Goal: Task Accomplishment & Management: Manage account settings

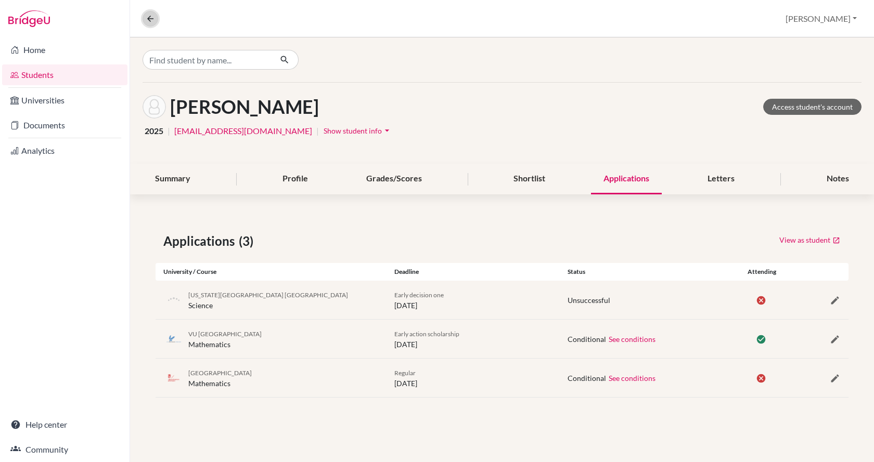
click at [154, 19] on icon at bounding box center [150, 18] width 9 height 9
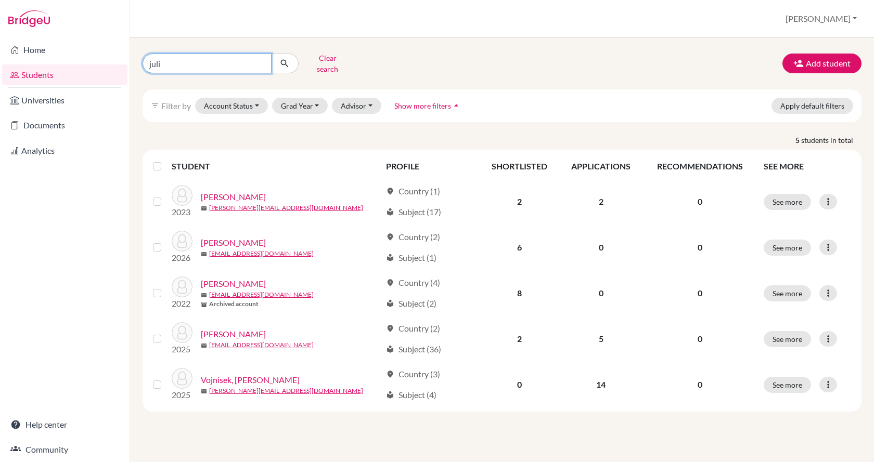
click at [226, 60] on input "juli" at bounding box center [206, 64] width 129 height 20
type input "j"
type input "boldizsar"
click at [290, 64] on button "submit" at bounding box center [285, 64] width 28 height 20
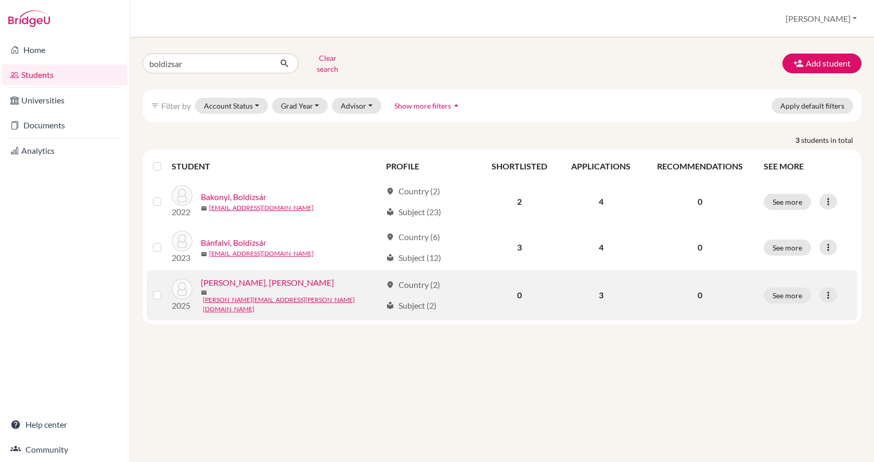
click at [224, 278] on link "[PERSON_NAME], [PERSON_NAME]" at bounding box center [267, 283] width 133 height 12
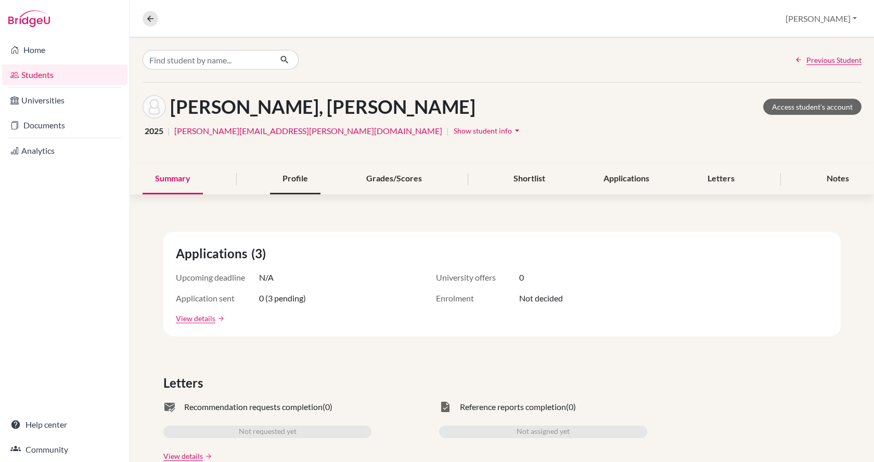
click at [283, 184] on div "Profile" at bounding box center [295, 179] width 50 height 31
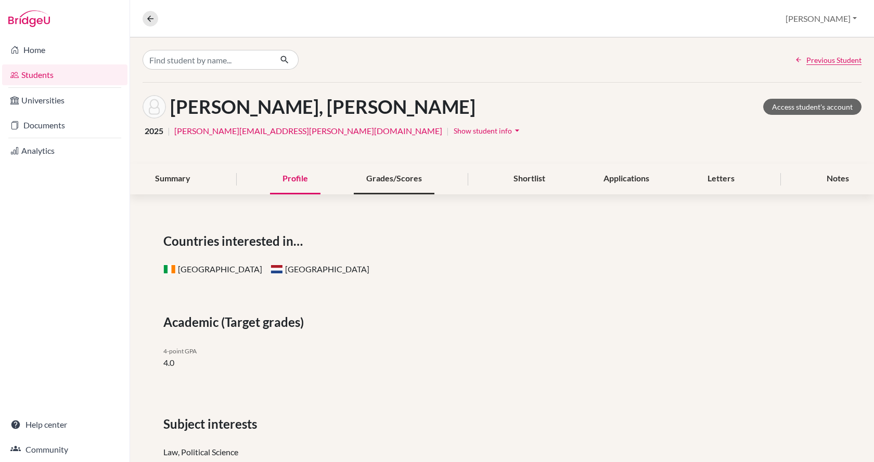
click at [385, 178] on div "Grades/Scores" at bounding box center [394, 179] width 81 height 31
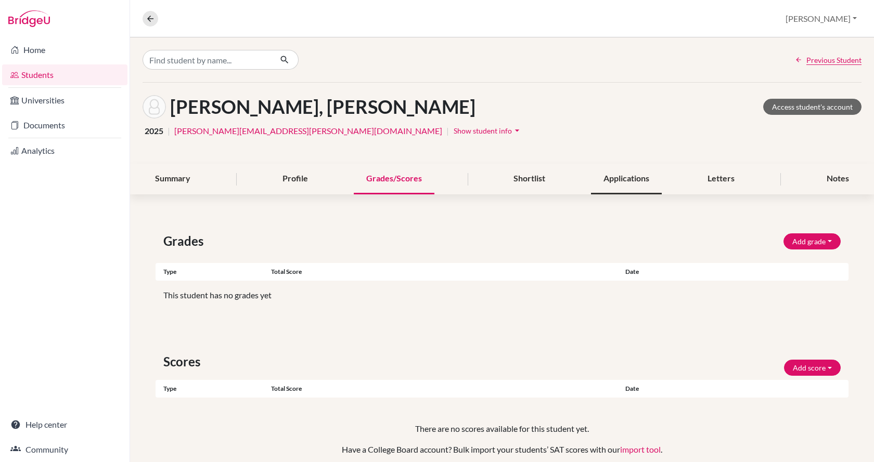
click at [594, 183] on div "Applications" at bounding box center [626, 179] width 71 height 31
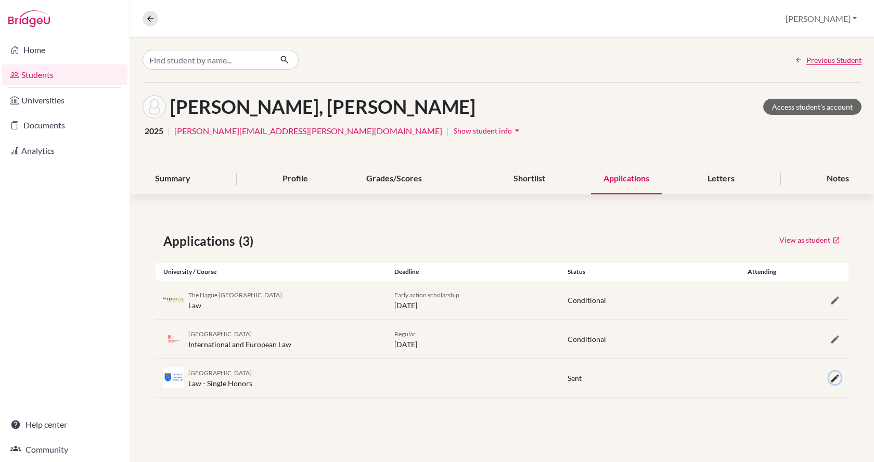
click at [835, 382] on icon "button" at bounding box center [834, 378] width 10 height 10
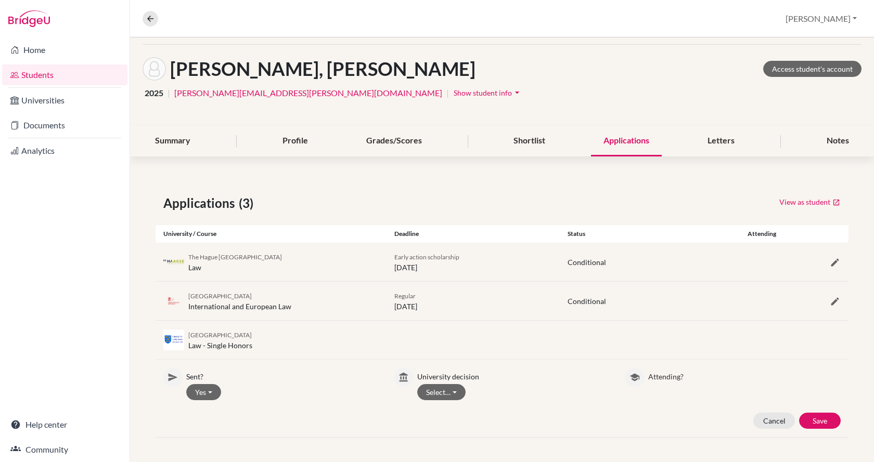
scroll to position [38, 0]
click at [444, 393] on button "Select…" at bounding box center [441, 392] width 48 height 16
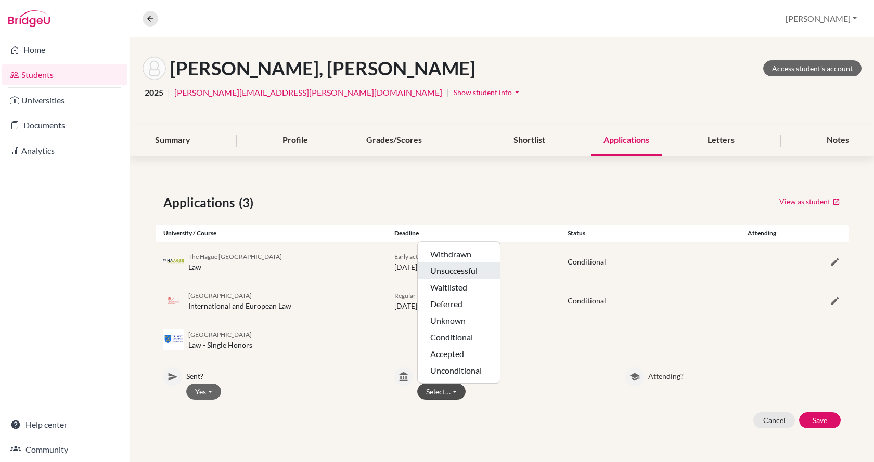
click at [452, 269] on button "Unsuccessful" at bounding box center [459, 271] width 82 height 17
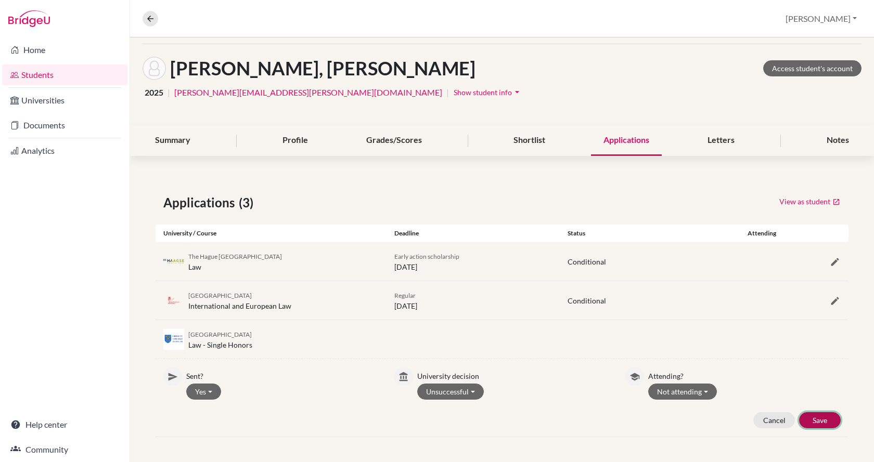
click at [816, 416] on button "Save" at bounding box center [820, 420] width 42 height 16
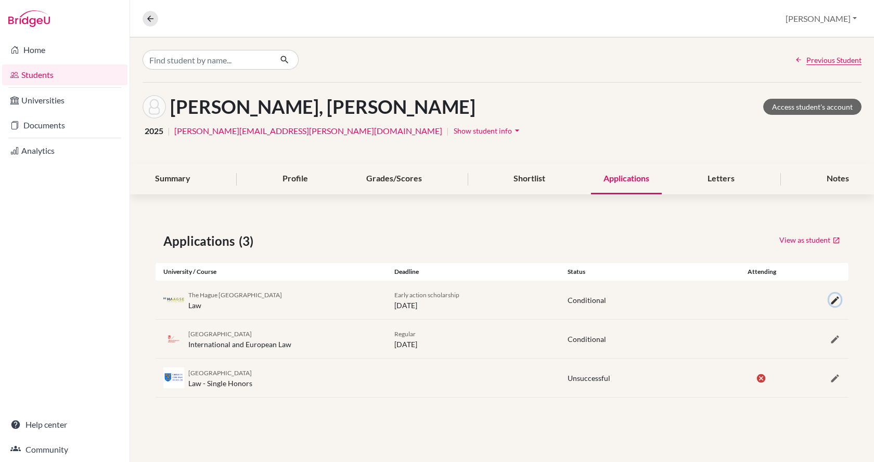
click at [837, 297] on icon "button" at bounding box center [834, 300] width 10 height 10
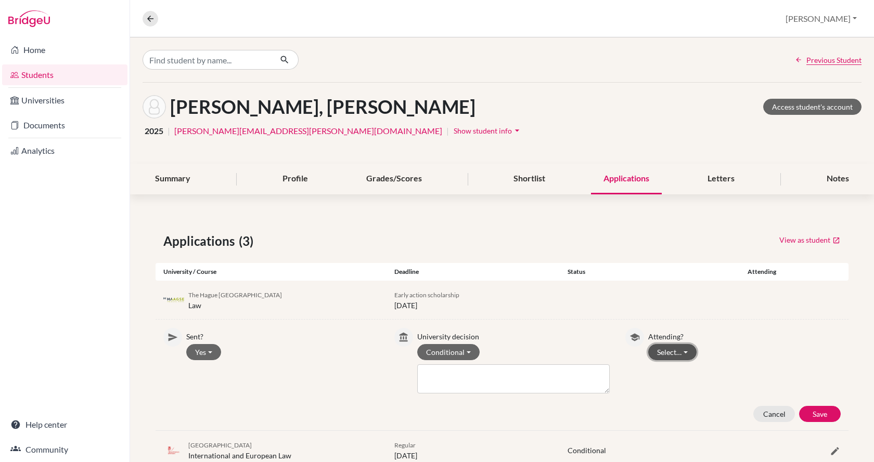
click at [653, 354] on button "Select…" at bounding box center [672, 352] width 48 height 16
click at [664, 390] on button "Not attending" at bounding box center [690, 391] width 82 height 17
click at [818, 411] on button "Save" at bounding box center [820, 414] width 42 height 16
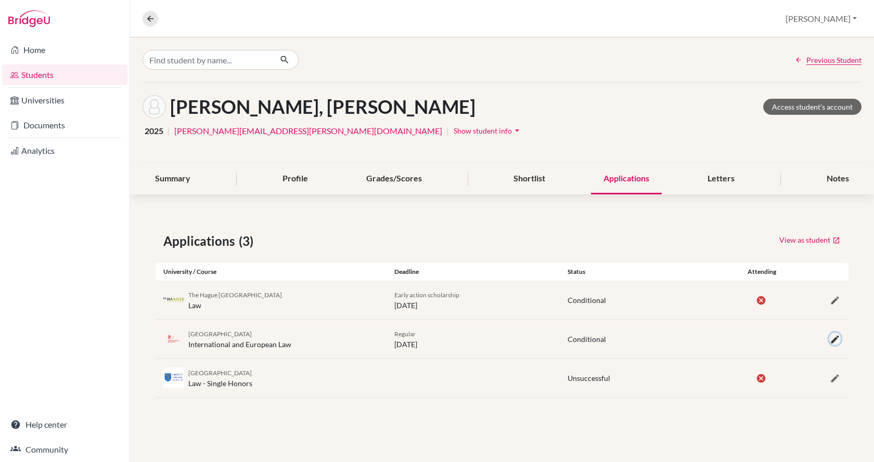
click at [832, 339] on icon "button" at bounding box center [834, 339] width 10 height 10
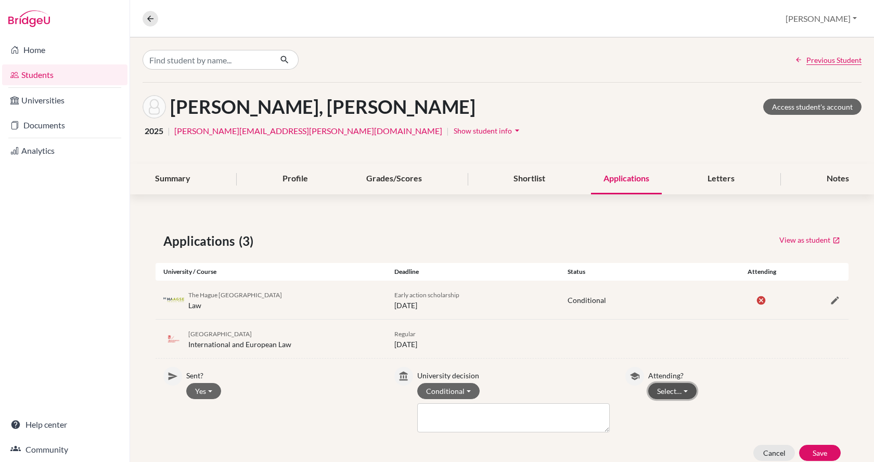
click at [689, 392] on button "Select…" at bounding box center [672, 391] width 48 height 16
click at [686, 429] on button "Not attending" at bounding box center [690, 430] width 82 height 17
click at [812, 448] on button "Save" at bounding box center [820, 453] width 42 height 16
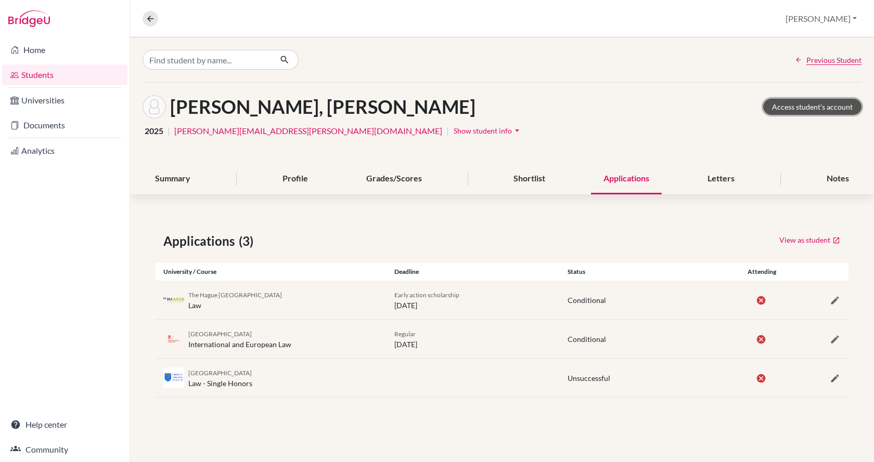
click at [801, 102] on link "Access student's account" at bounding box center [812, 107] width 98 height 16
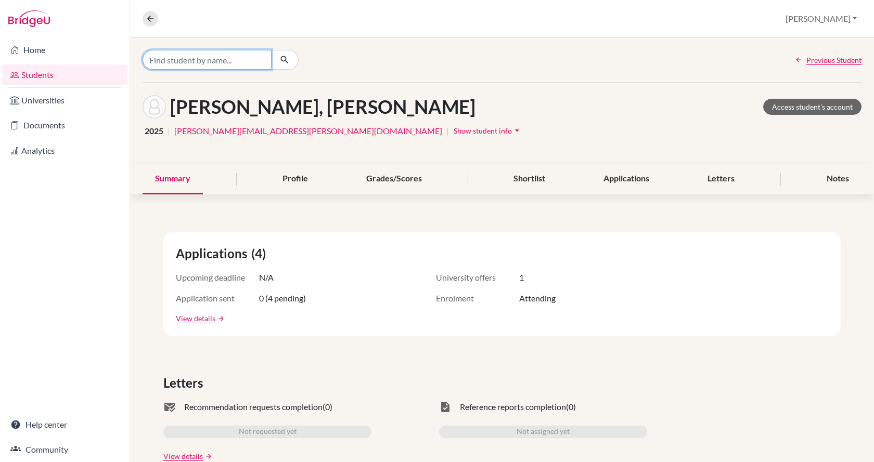
click at [168, 58] on input "Find student by name..." at bounding box center [206, 60] width 129 height 20
click at [453, 132] on span "Show student info" at bounding box center [482, 130] width 58 height 9
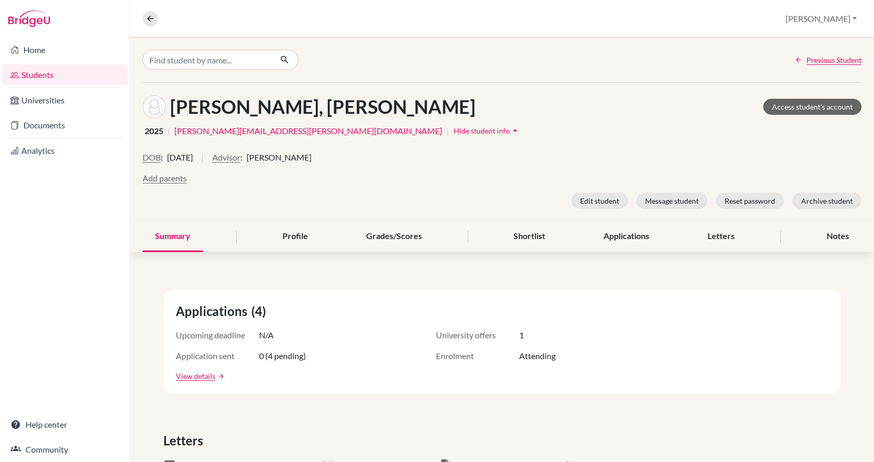
click at [297, 161] on span "Astrida Liegis" at bounding box center [279, 157] width 65 height 12
click at [197, 55] on input "Find student by name..." at bounding box center [206, 60] width 129 height 20
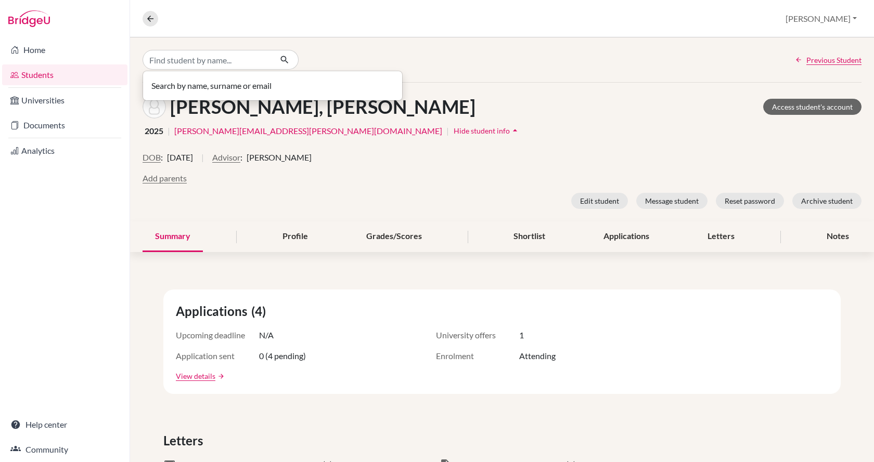
click at [47, 80] on link "Students" at bounding box center [64, 74] width 125 height 21
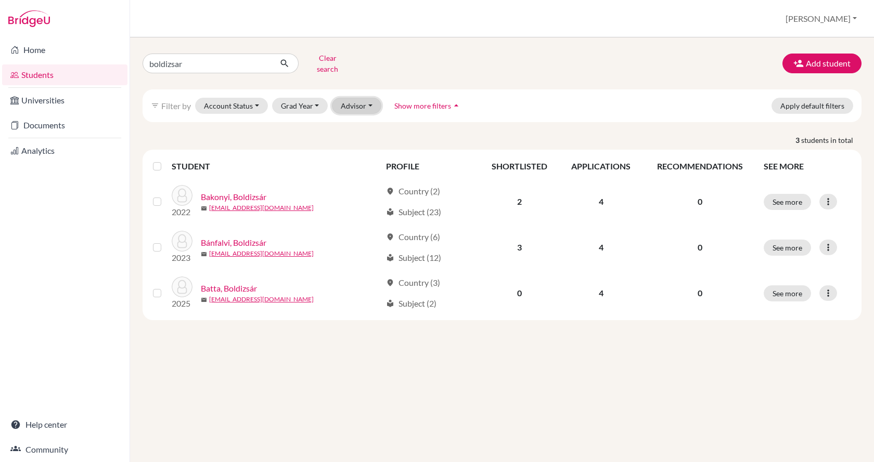
click at [357, 99] on button "Advisor" at bounding box center [356, 106] width 49 height 16
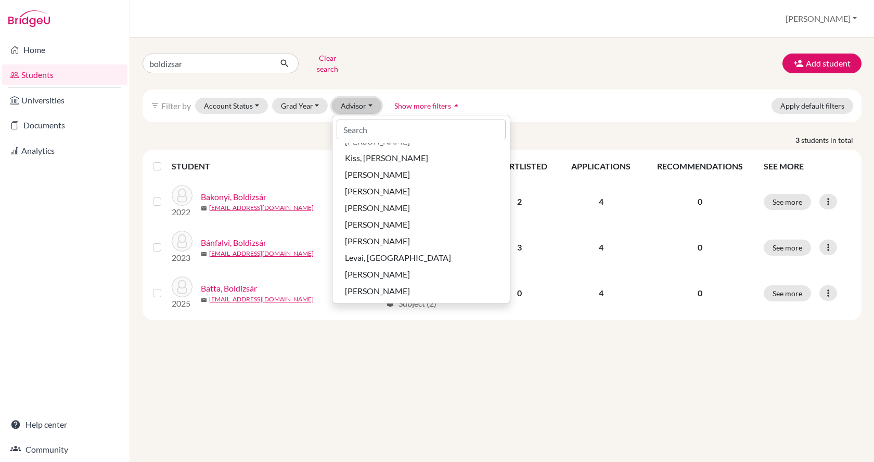
scroll to position [260, 0]
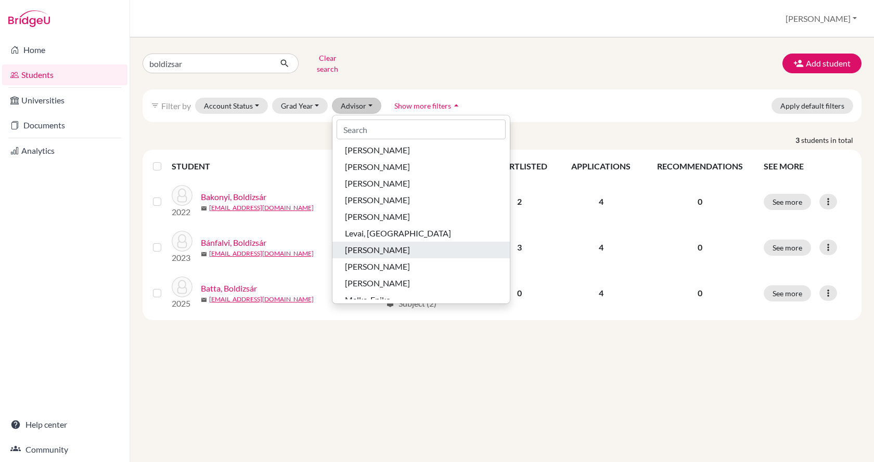
click at [379, 244] on span "[PERSON_NAME]" at bounding box center [377, 250] width 65 height 12
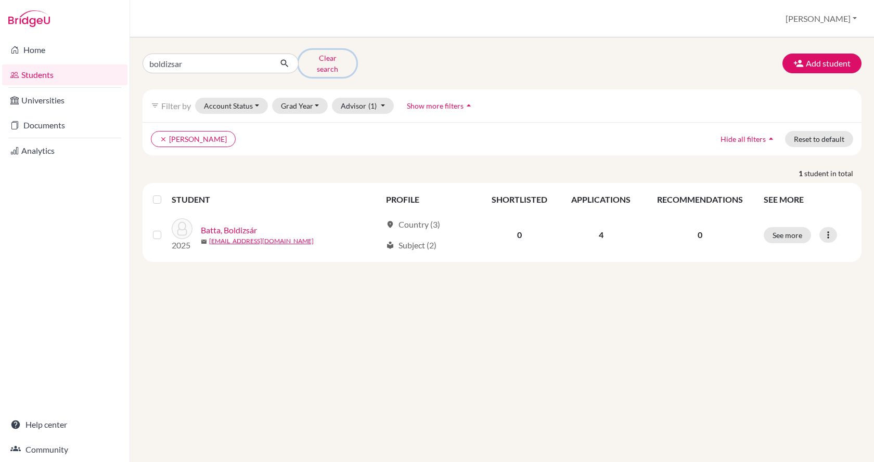
click at [323, 60] on button "Clear search" at bounding box center [328, 63] width 58 height 27
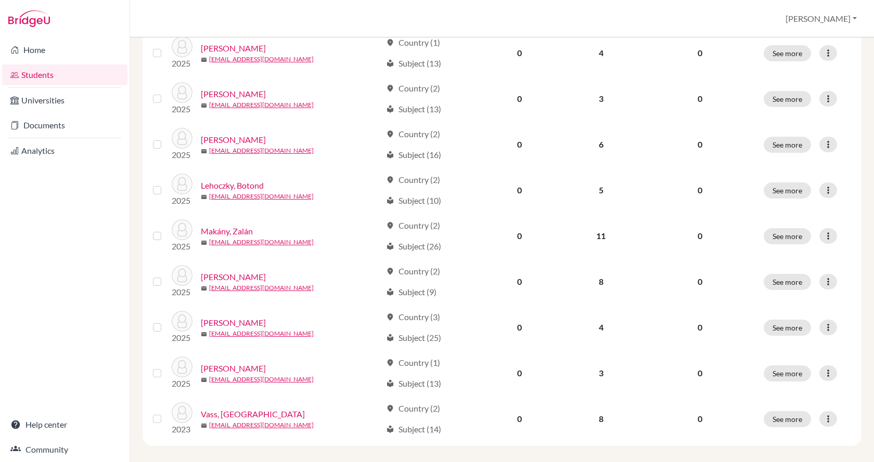
scroll to position [321, 0]
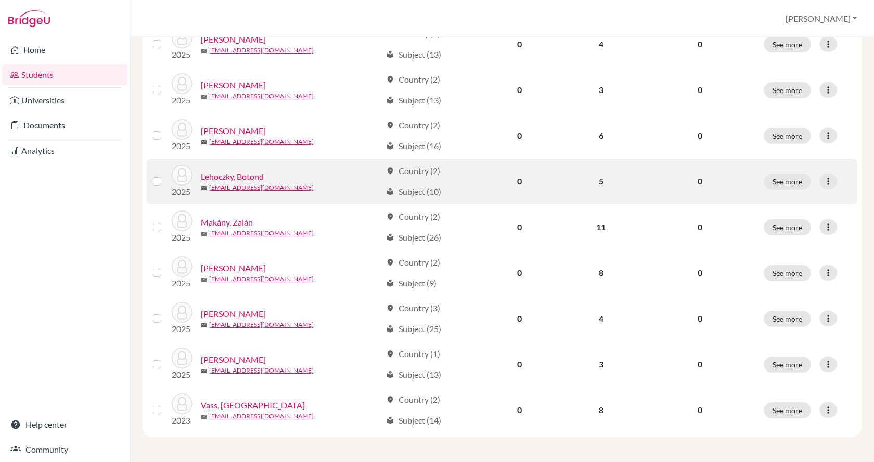
click at [248, 176] on link "Lehoczky, Botond" at bounding box center [232, 177] width 63 height 12
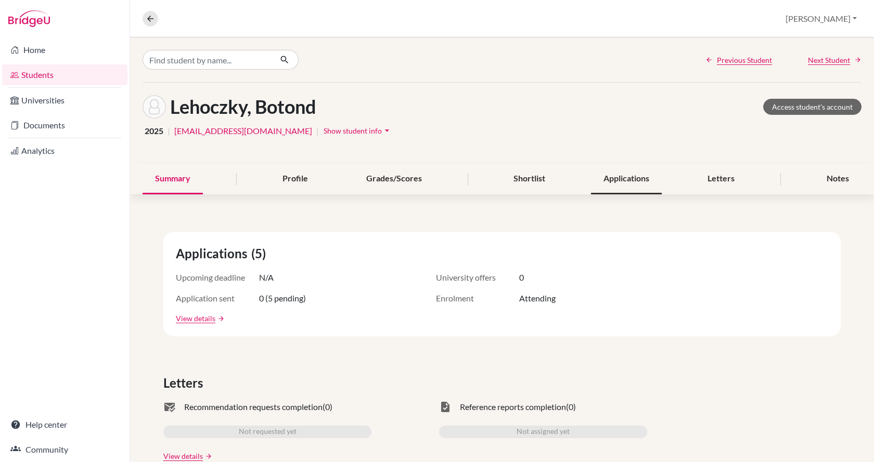
click at [633, 178] on div "Applications" at bounding box center [626, 179] width 71 height 31
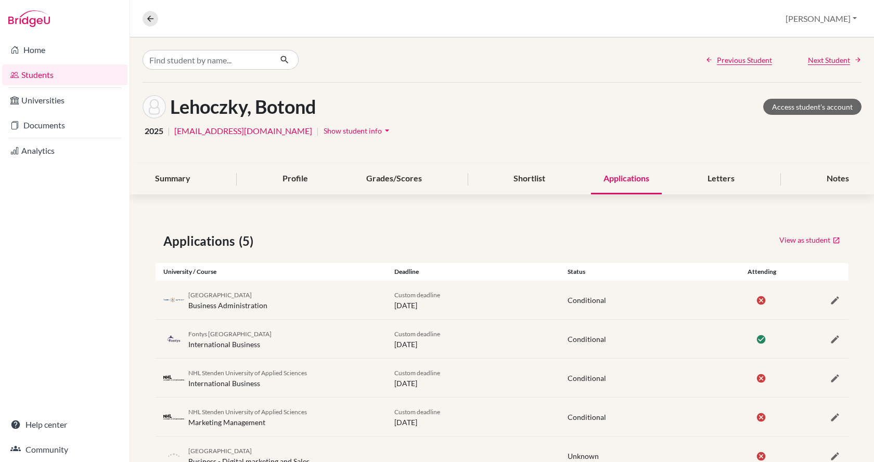
scroll to position [38, 0]
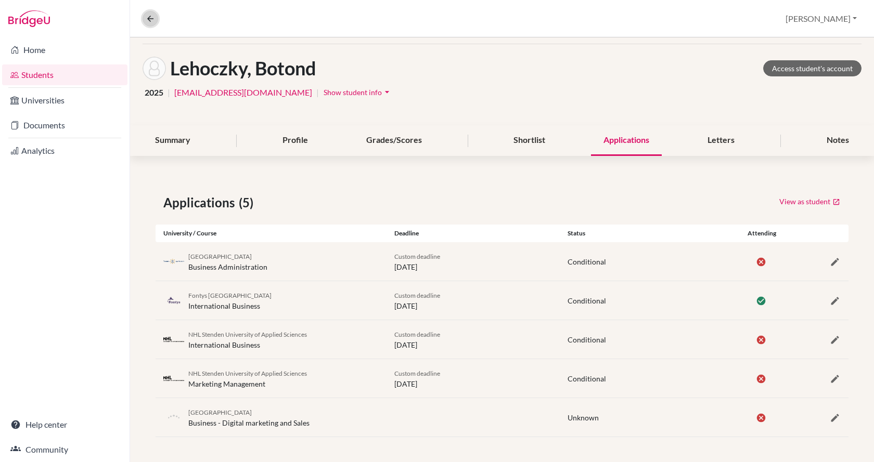
click at [153, 19] on icon at bounding box center [150, 18] width 9 height 9
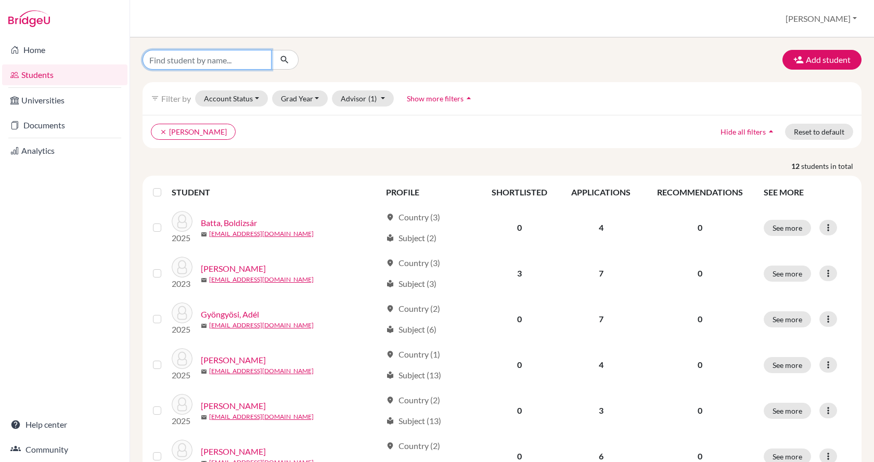
click at [201, 56] on input "Find student by name..." at bounding box center [206, 60] width 129 height 20
click at [137, 169] on p "12 students in total" at bounding box center [502, 166] width 734 height 11
click at [242, 60] on input "Find student by name..." at bounding box center [206, 60] width 129 height 20
type input "levente"
click button "submit" at bounding box center [285, 60] width 28 height 20
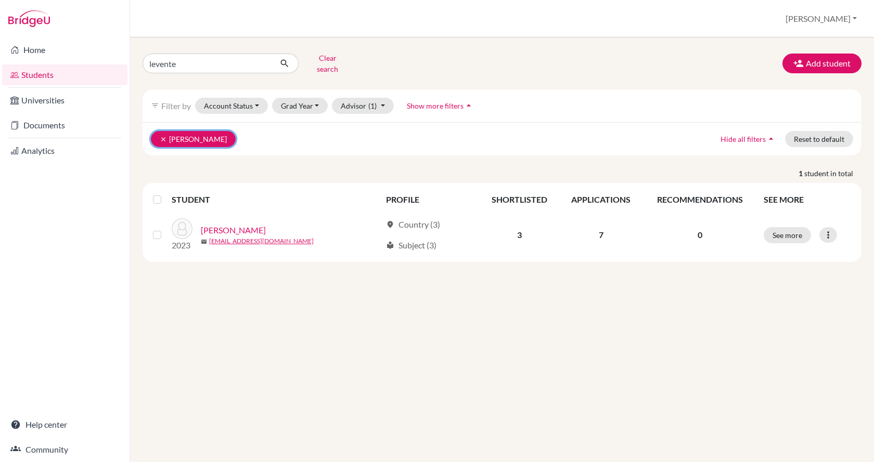
click at [159, 131] on button "clear Liegis, Astrida" at bounding box center [193, 139] width 85 height 16
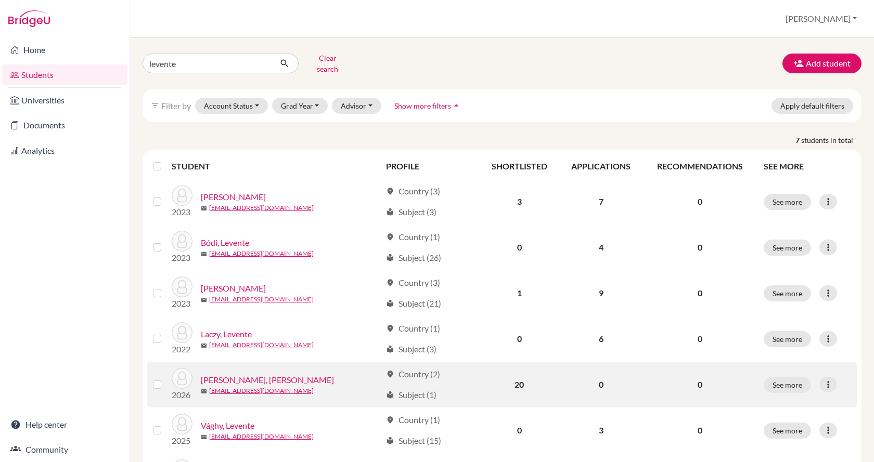
click at [239, 374] on link "Szitás, Levente István" at bounding box center [267, 380] width 133 height 12
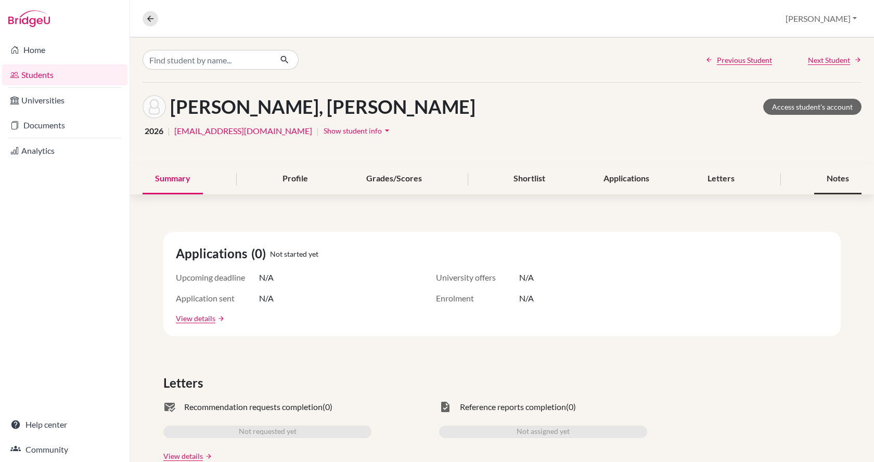
click at [823, 178] on div "Notes" at bounding box center [837, 179] width 47 height 31
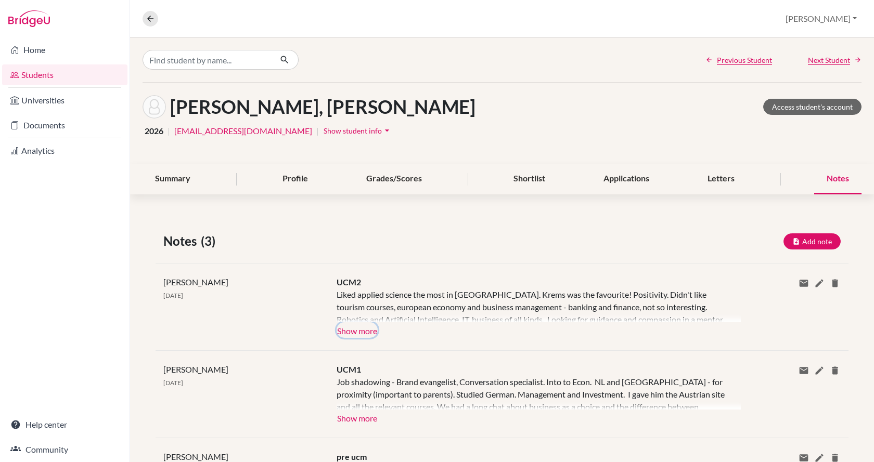
click at [354, 333] on button "Show more" at bounding box center [356, 330] width 41 height 16
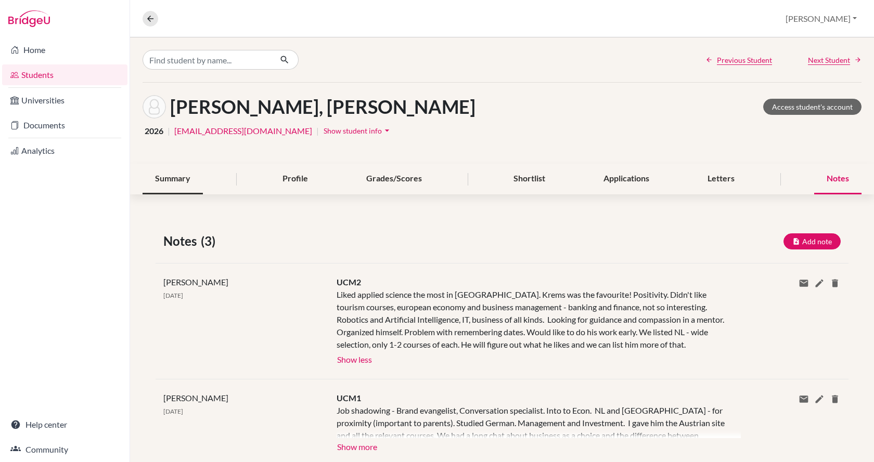
click at [163, 179] on div "Summary" at bounding box center [172, 179] width 60 height 31
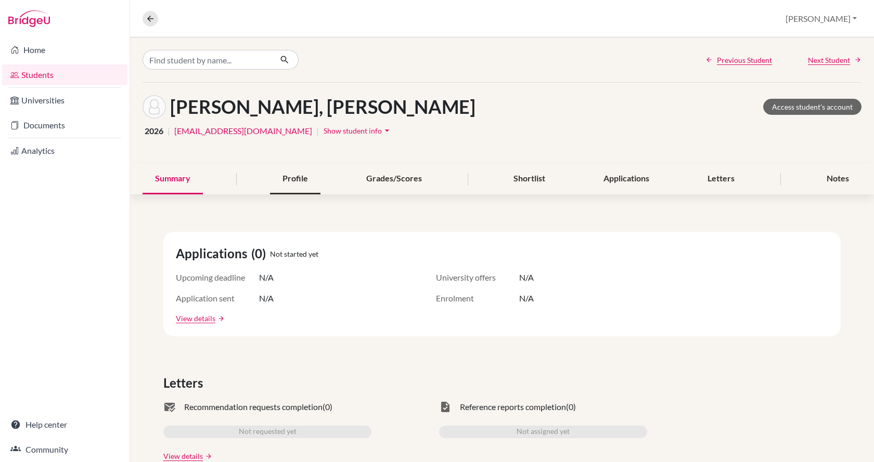
click at [304, 179] on div "Profile" at bounding box center [295, 179] width 50 height 31
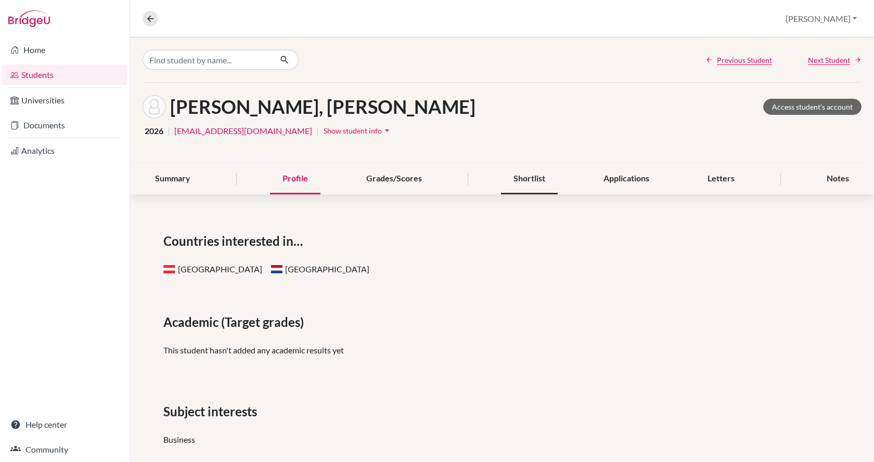
click at [534, 176] on div "Shortlist" at bounding box center [529, 179] width 57 height 31
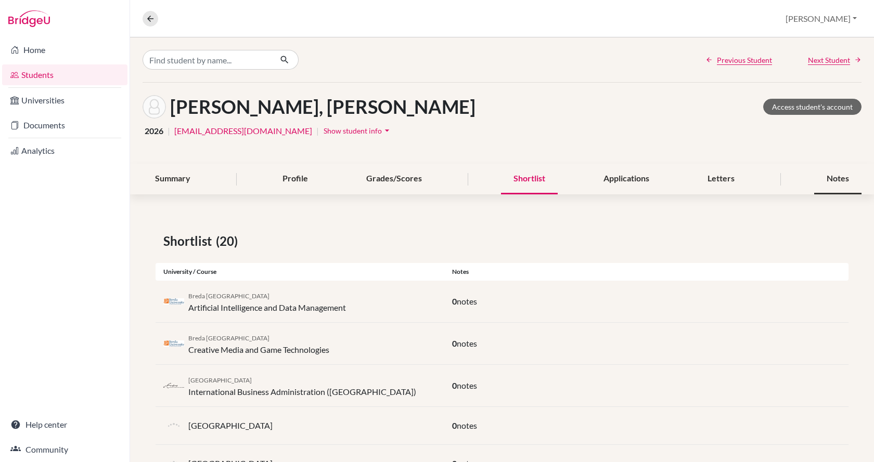
click at [839, 176] on div "Notes" at bounding box center [837, 179] width 47 height 31
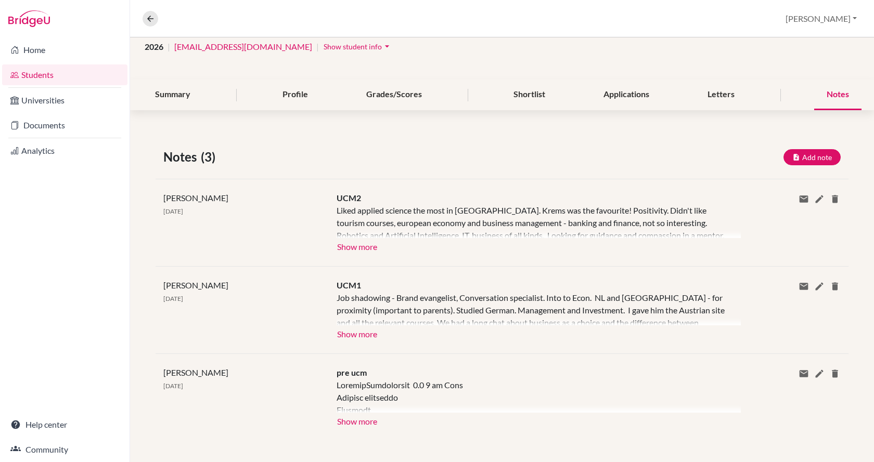
scroll to position [88, 0]
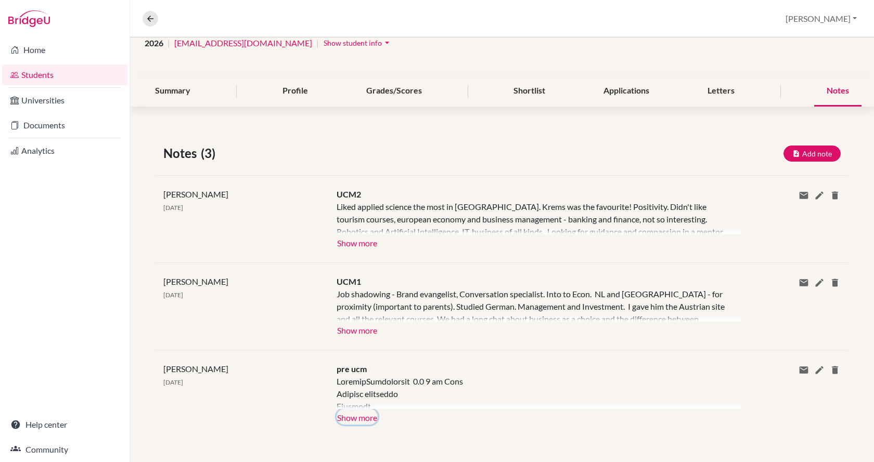
click at [346, 421] on button "Show more" at bounding box center [356, 417] width 41 height 16
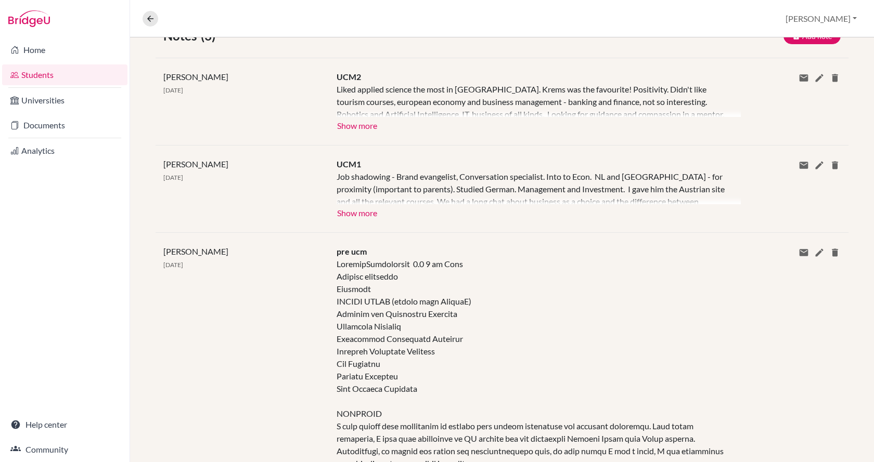
scroll to position [181, 0]
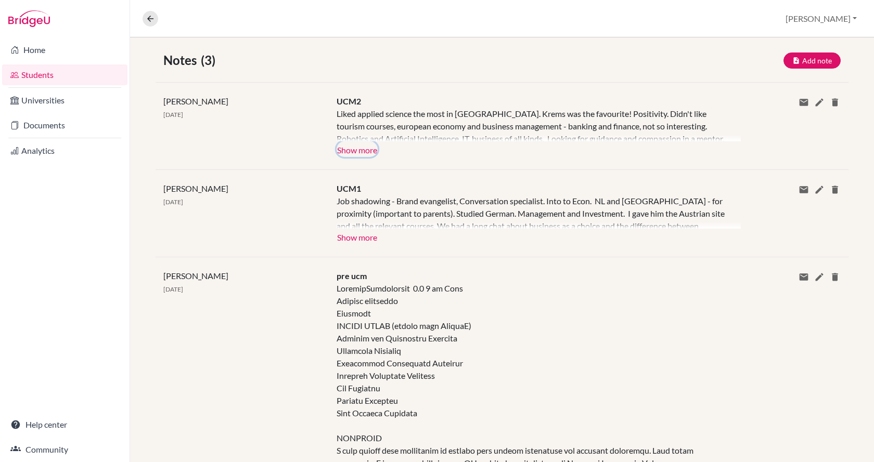
click at [355, 149] on button "Show more" at bounding box center [356, 149] width 41 height 16
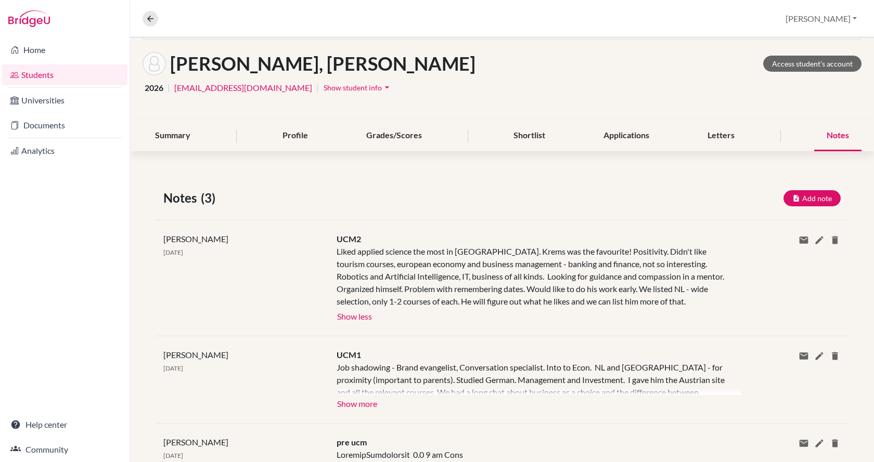
scroll to position [25, 0]
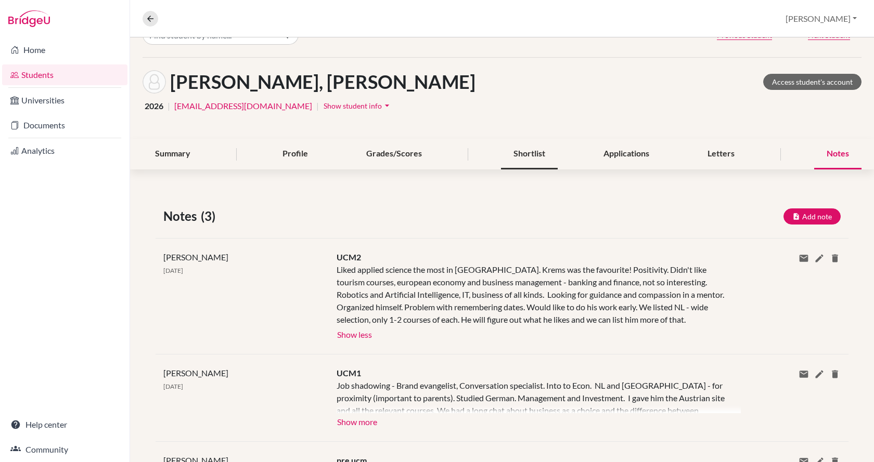
click at [537, 154] on div "Shortlist" at bounding box center [529, 154] width 57 height 31
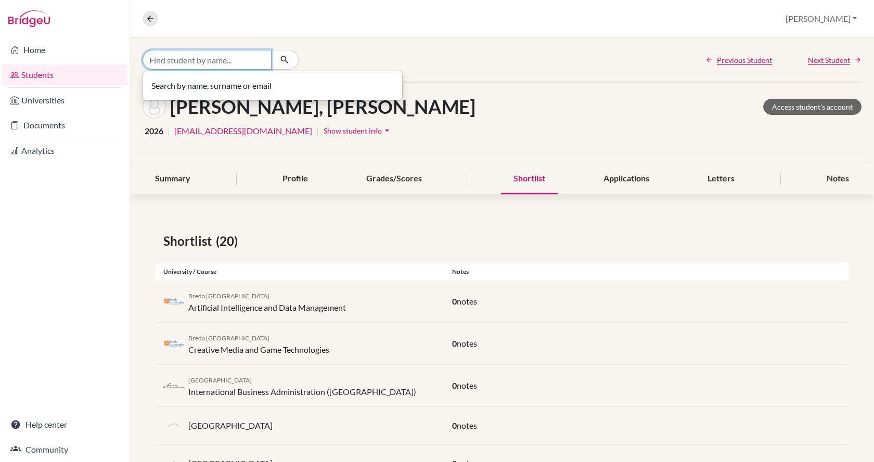
click at [177, 64] on input "Find student by name..." at bounding box center [206, 60] width 129 height 20
type input "laszlo"
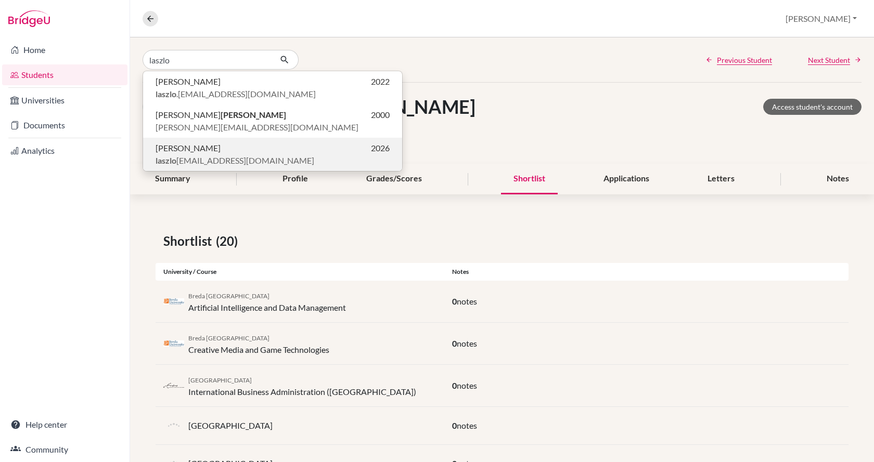
click at [187, 151] on span "Vince László" at bounding box center [187, 148] width 65 height 12
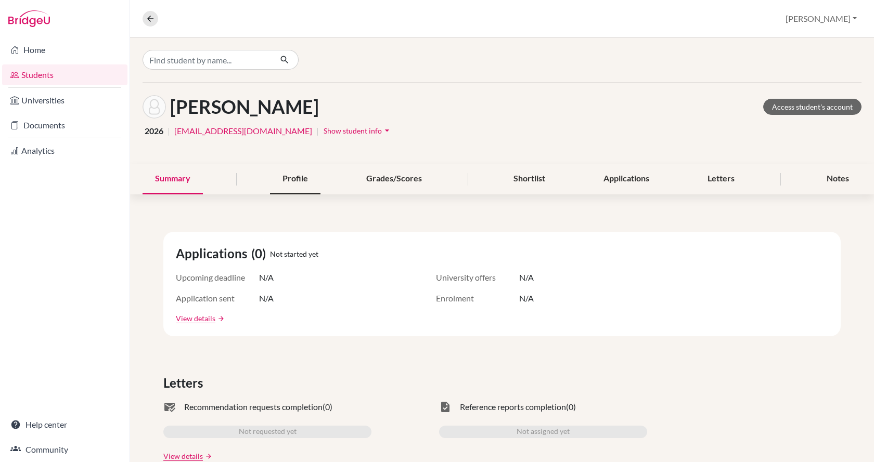
click at [276, 177] on div "Profile" at bounding box center [295, 179] width 50 height 31
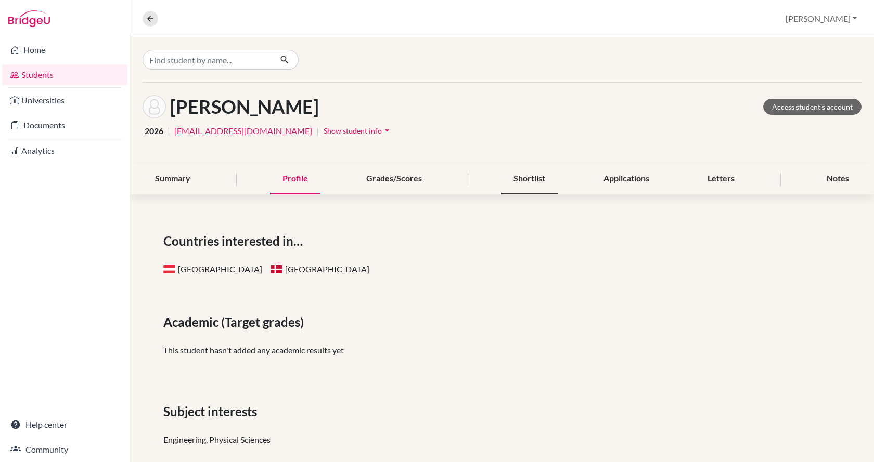
click at [535, 177] on div "Shortlist" at bounding box center [529, 179] width 57 height 31
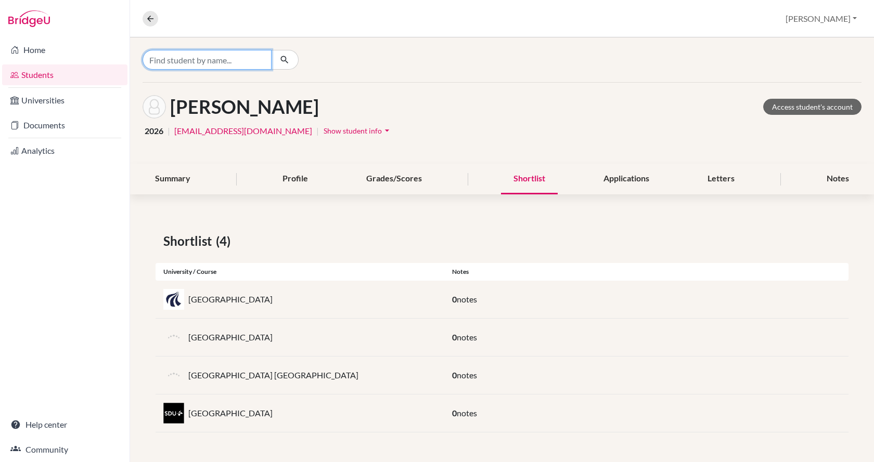
click at [196, 61] on input "Find student by name..." at bounding box center [206, 60] width 129 height 20
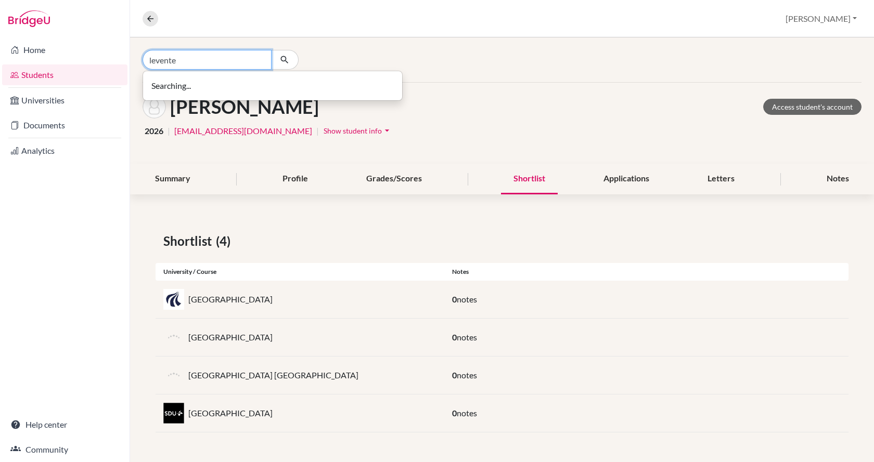
type input "levente"
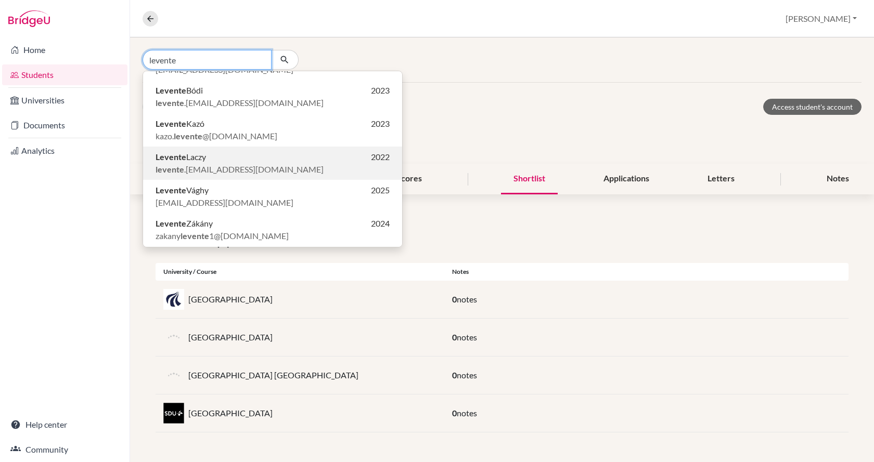
scroll to position [57, 0]
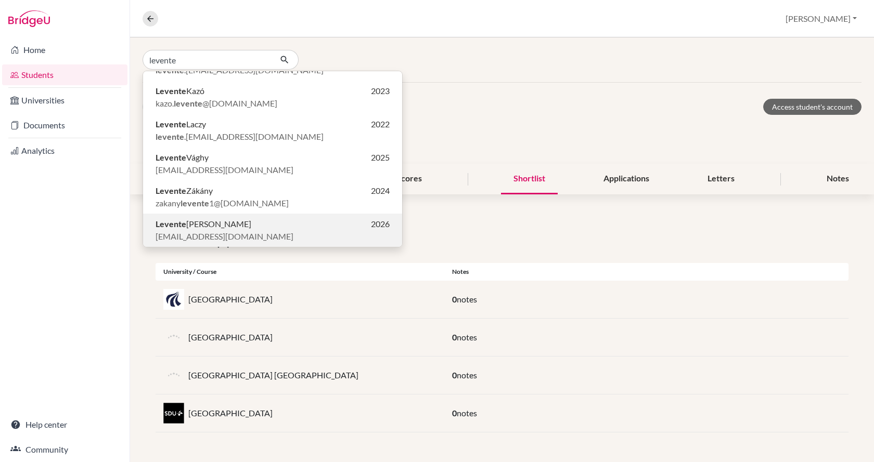
click at [208, 223] on span "Levente István Szitás" at bounding box center [203, 224] width 96 height 12
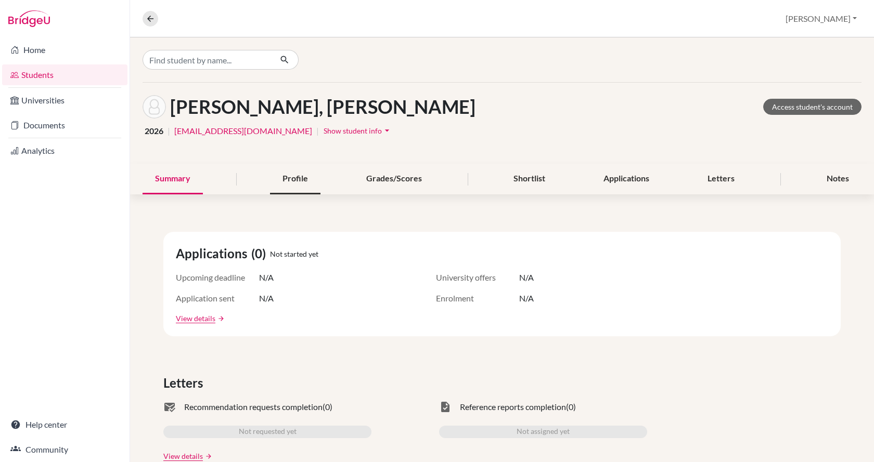
click at [281, 175] on div "Profile" at bounding box center [295, 179] width 50 height 31
